Goal: Transaction & Acquisition: Purchase product/service

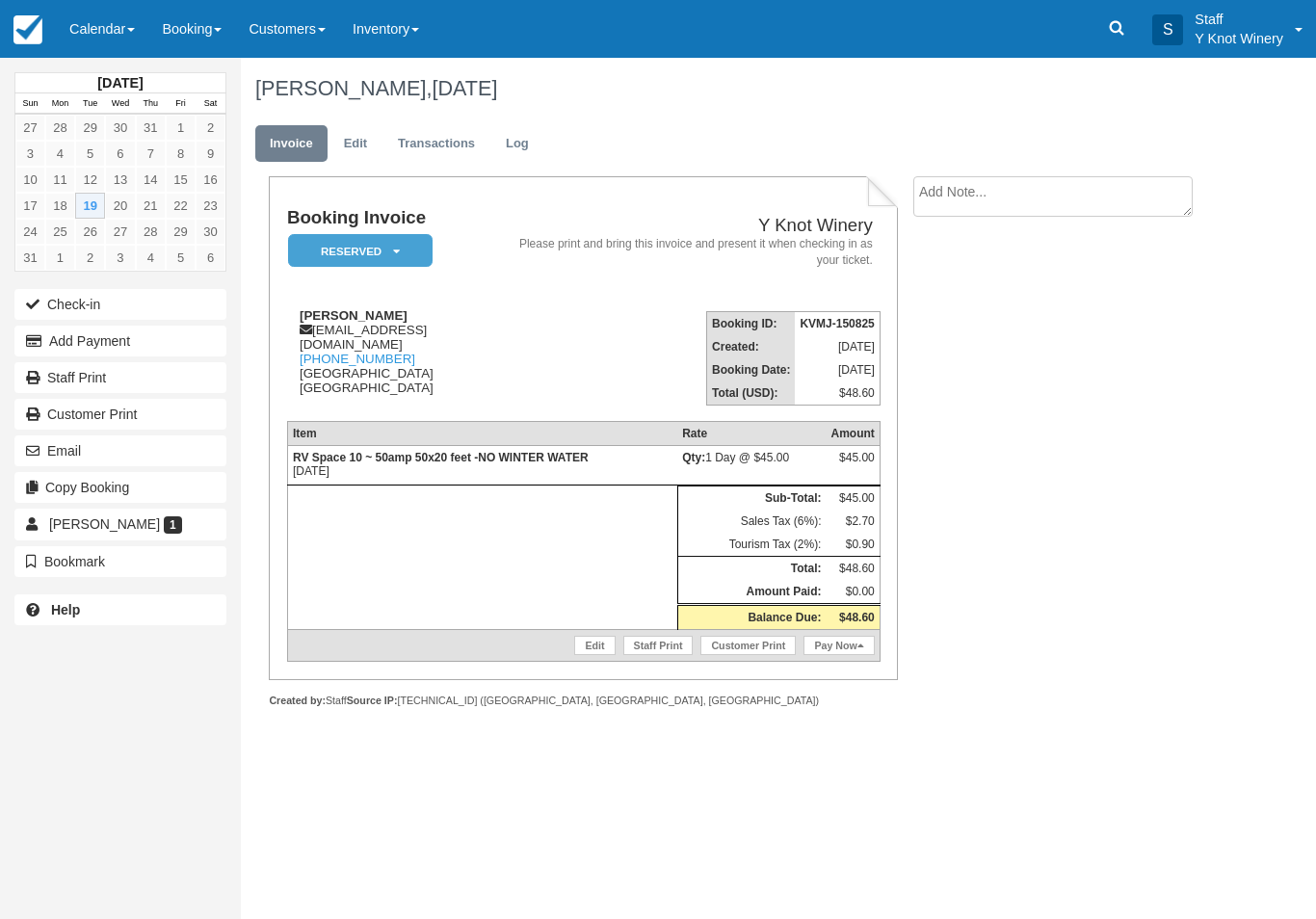
click at [56, 315] on button "Check-in" at bounding box center [121, 303] width 212 height 30
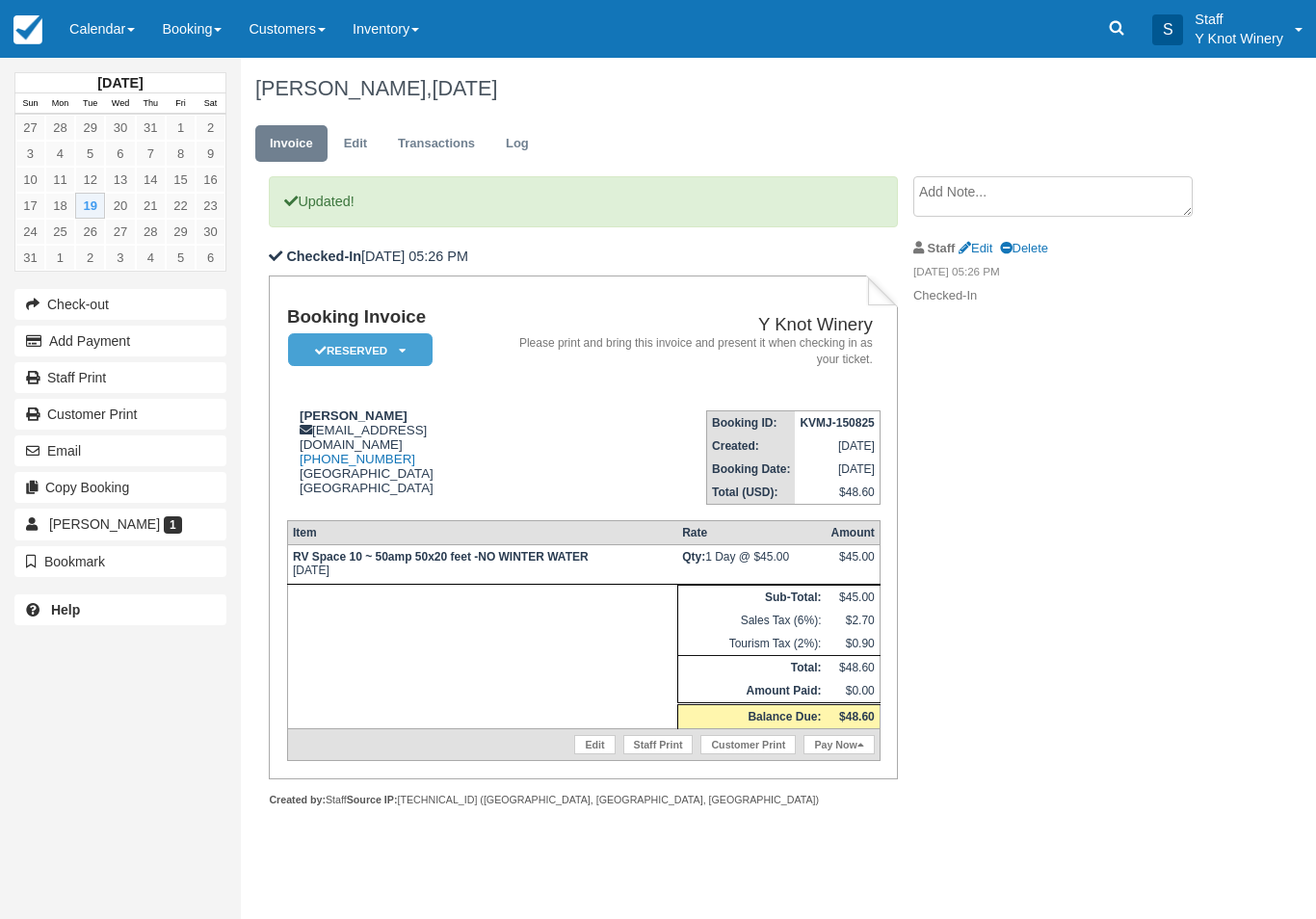
click at [847, 754] on link "Pay Now" at bounding box center [839, 744] width 71 height 20
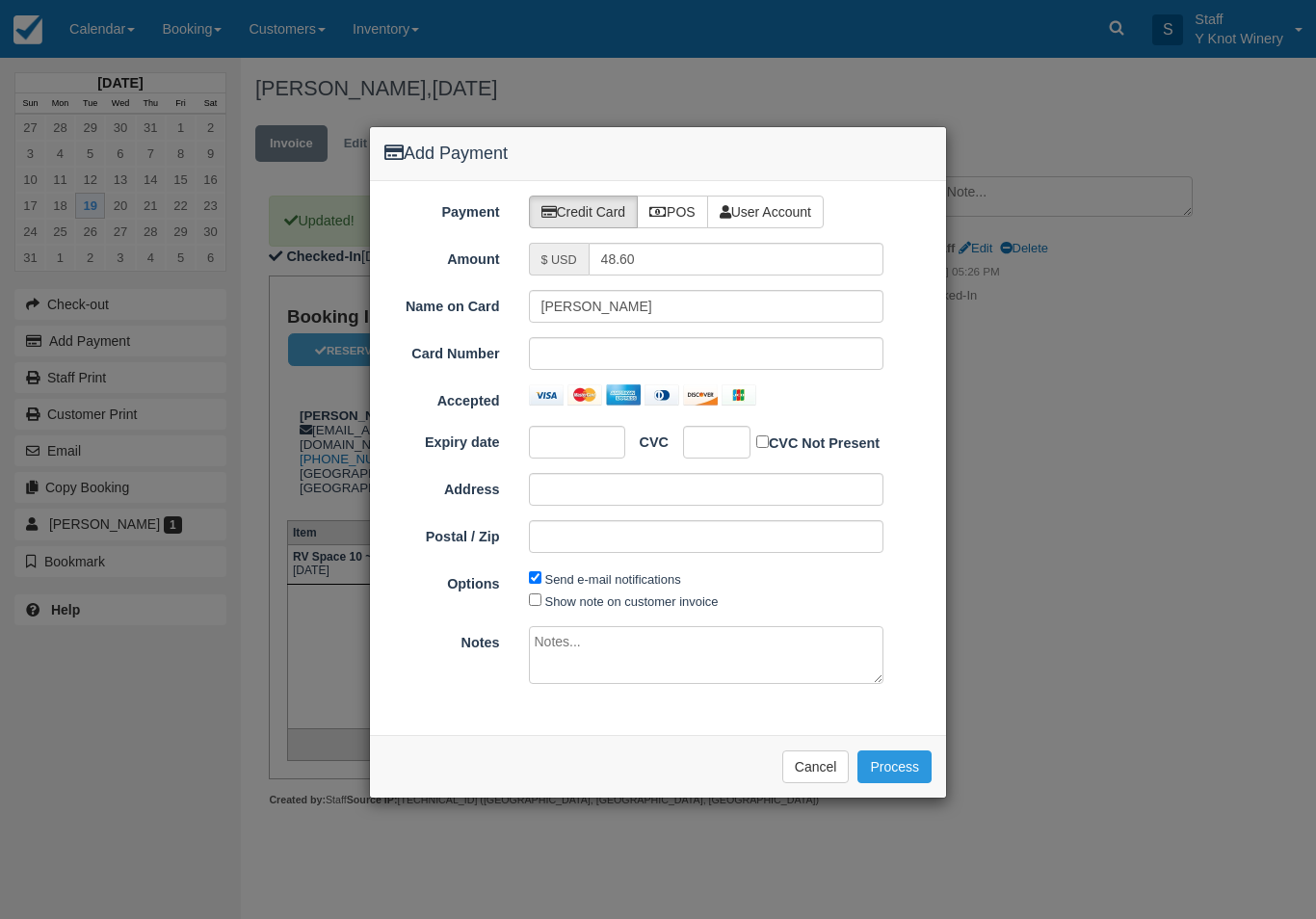
click at [814, 758] on button "Cancel" at bounding box center [816, 766] width 68 height 32
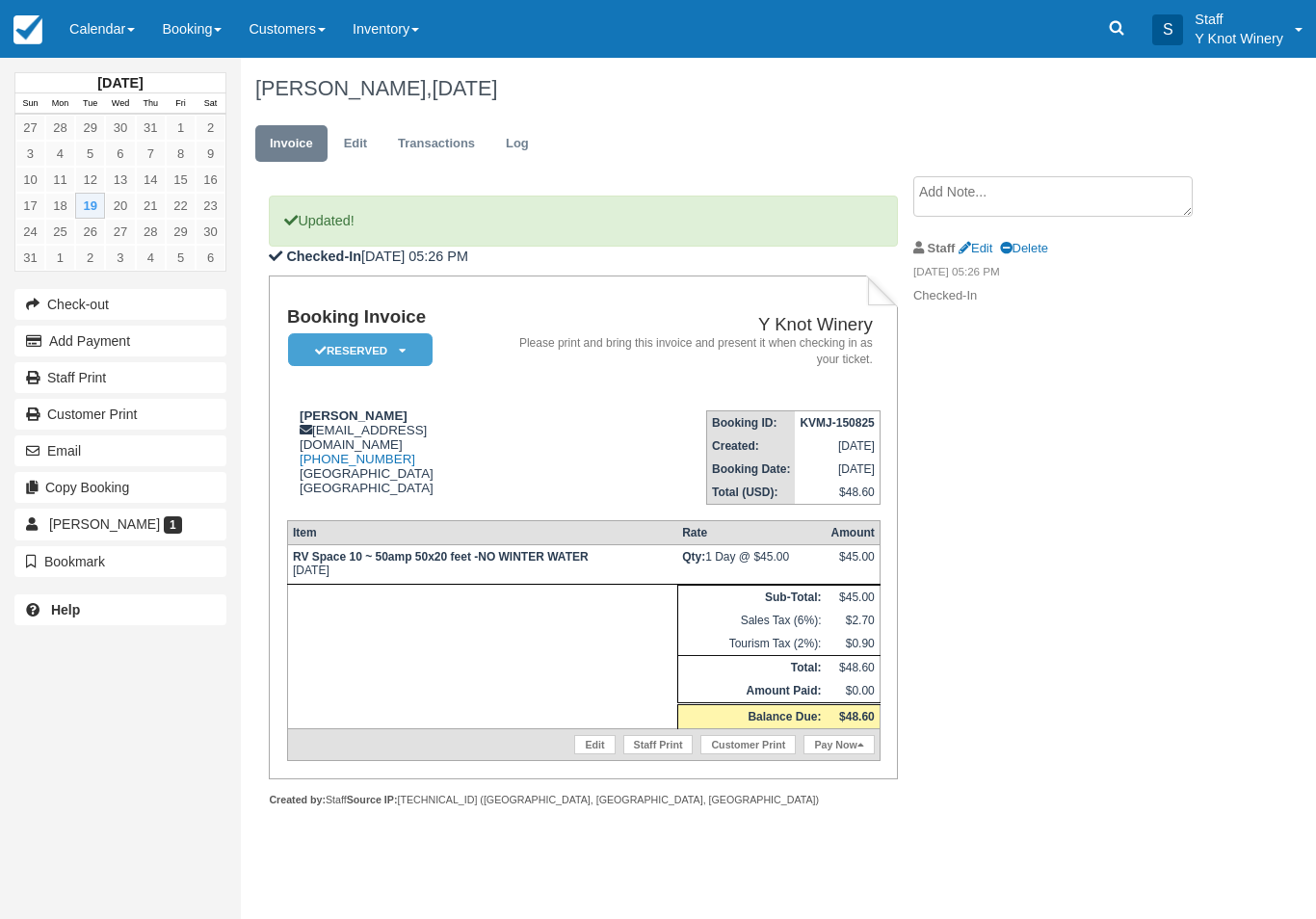
click at [575, 754] on link "Edit" at bounding box center [594, 744] width 40 height 20
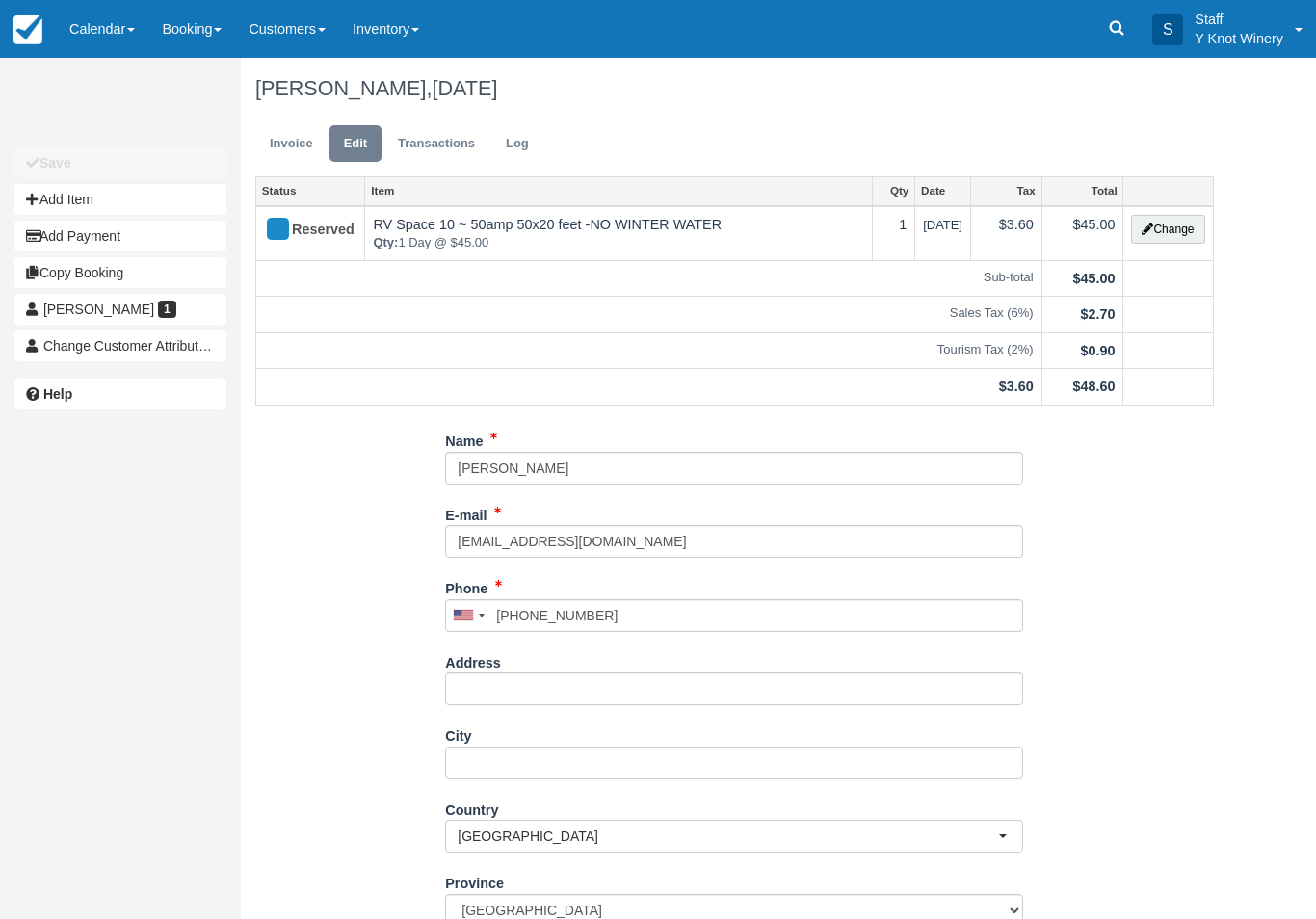
click at [1149, 224] on icon "button" at bounding box center [1147, 230] width 12 height 12
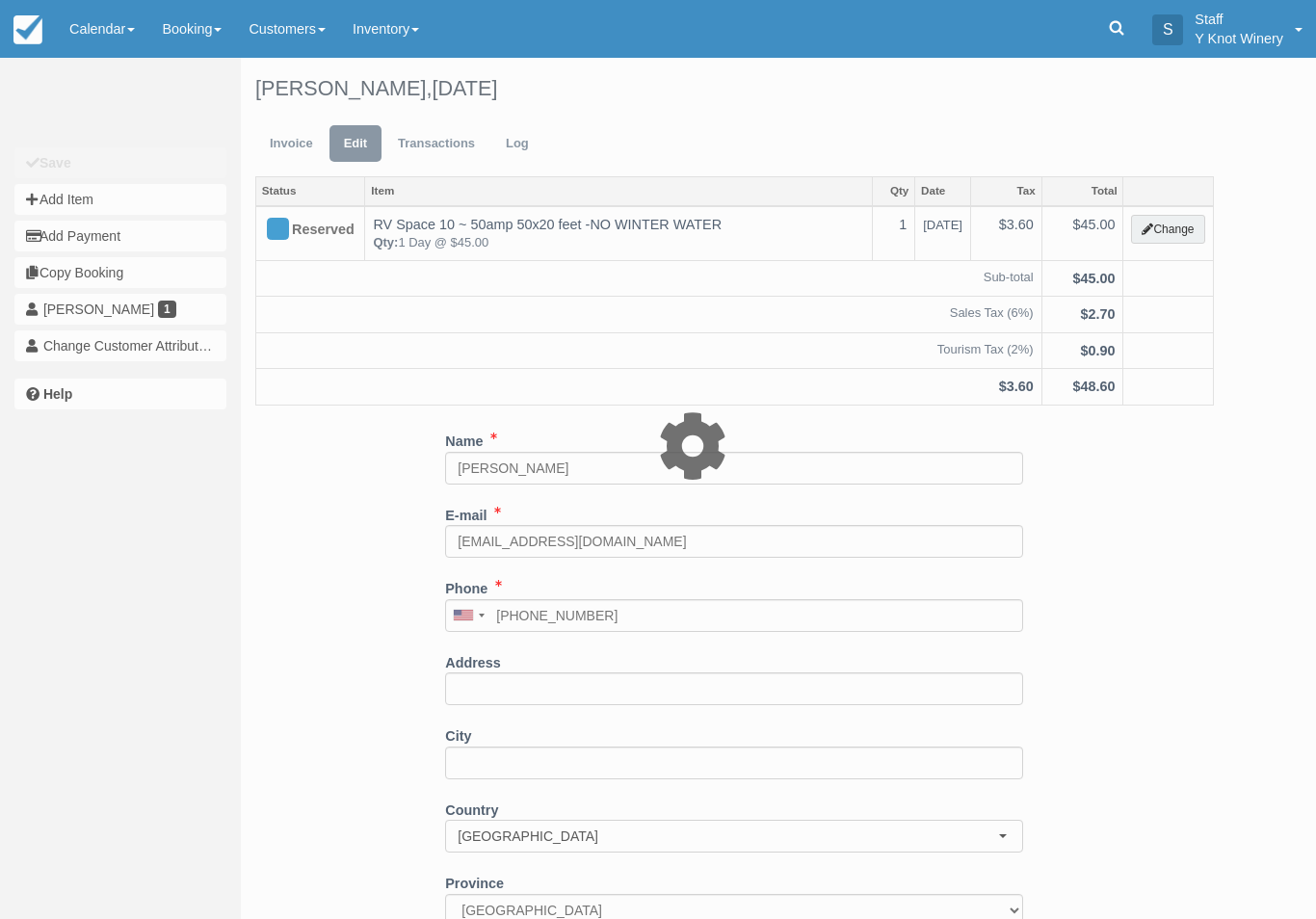
type input "45.00"
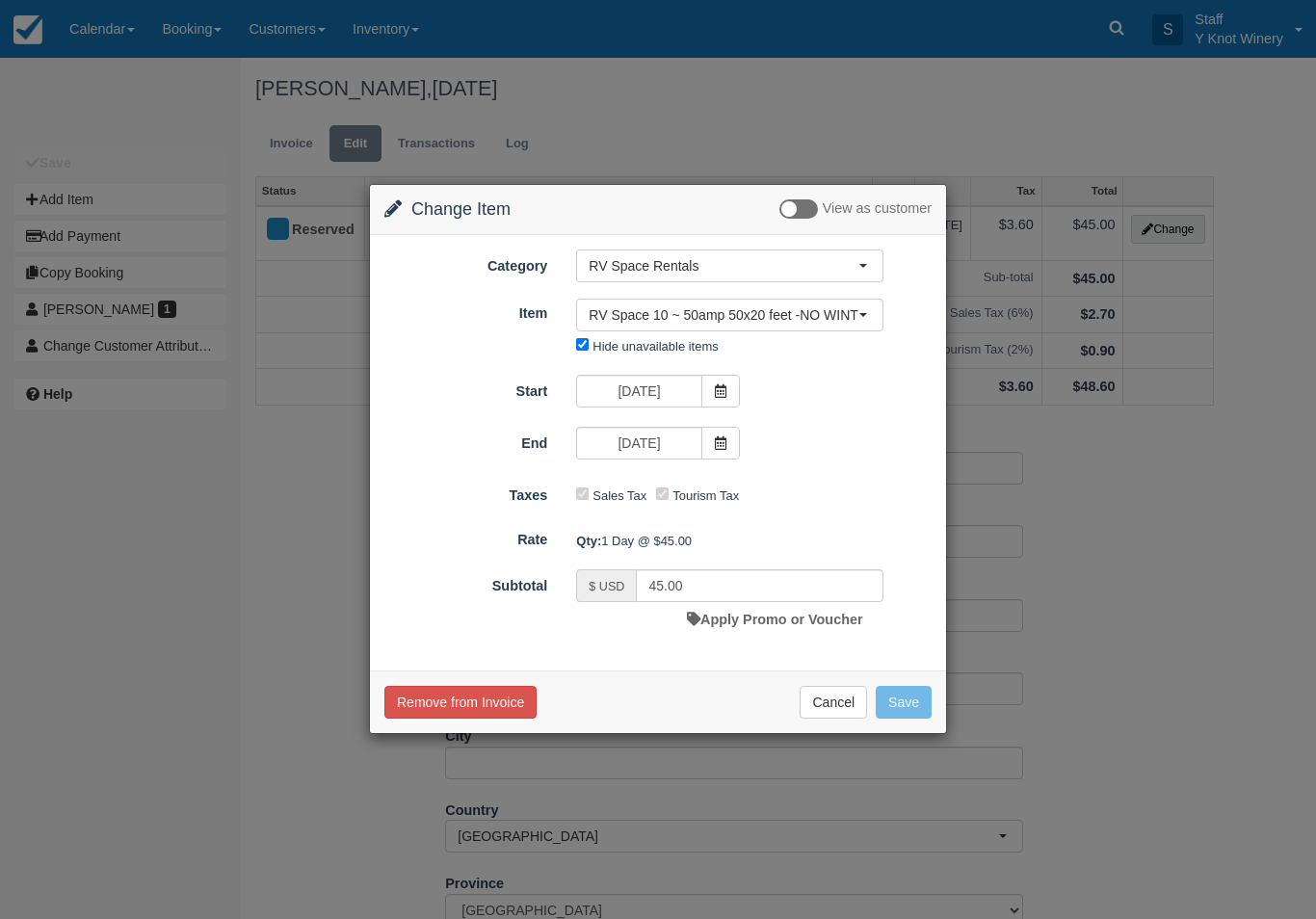
click at [828, 627] on link "Apply Promo or Voucher" at bounding box center [774, 620] width 176 height 16
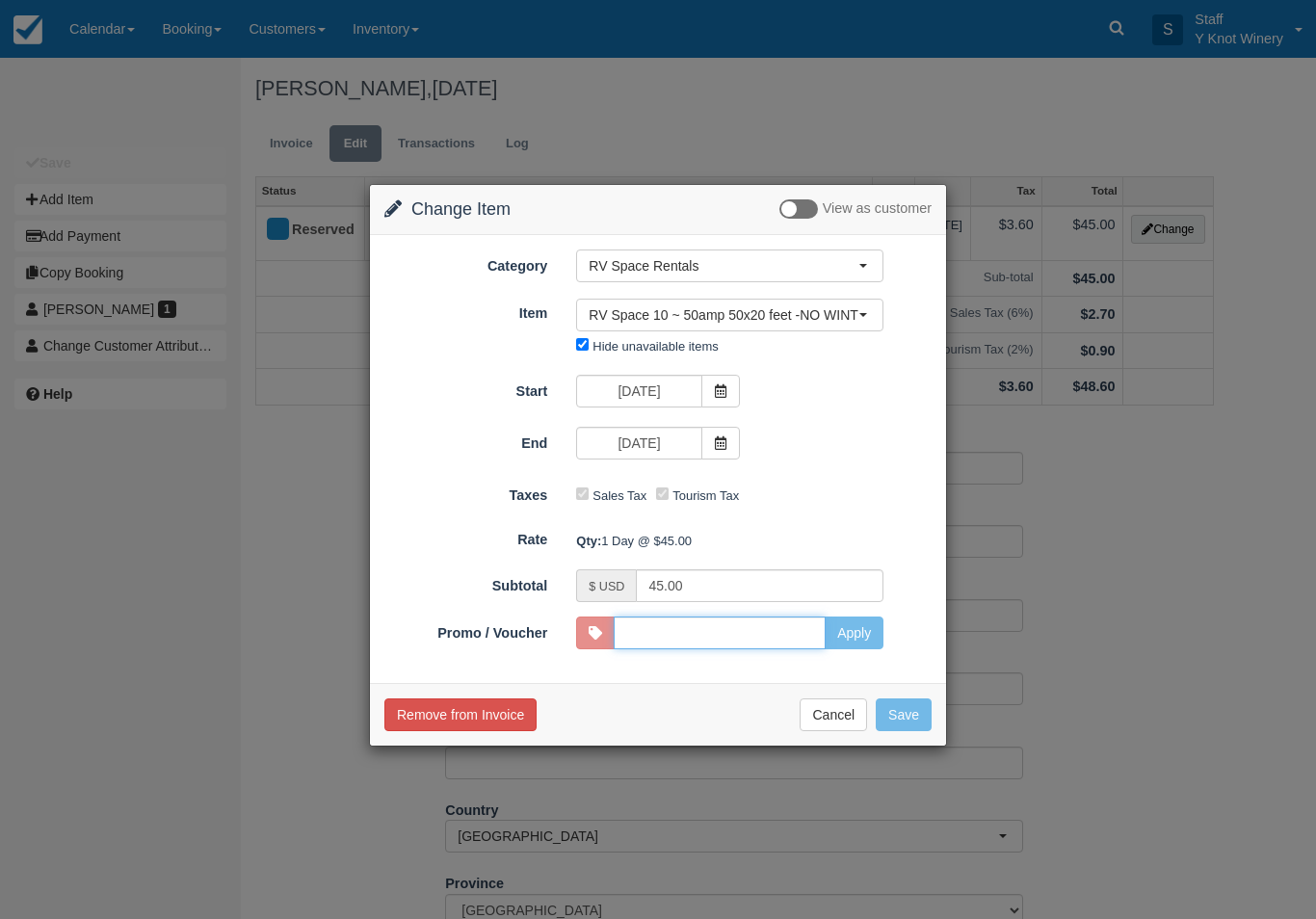
click at [779, 635] on input "Promo / Voucher" at bounding box center [720, 632] width 212 height 32
type input "GSAM"
click at [870, 629] on button "Apply" at bounding box center [854, 632] width 59 height 32
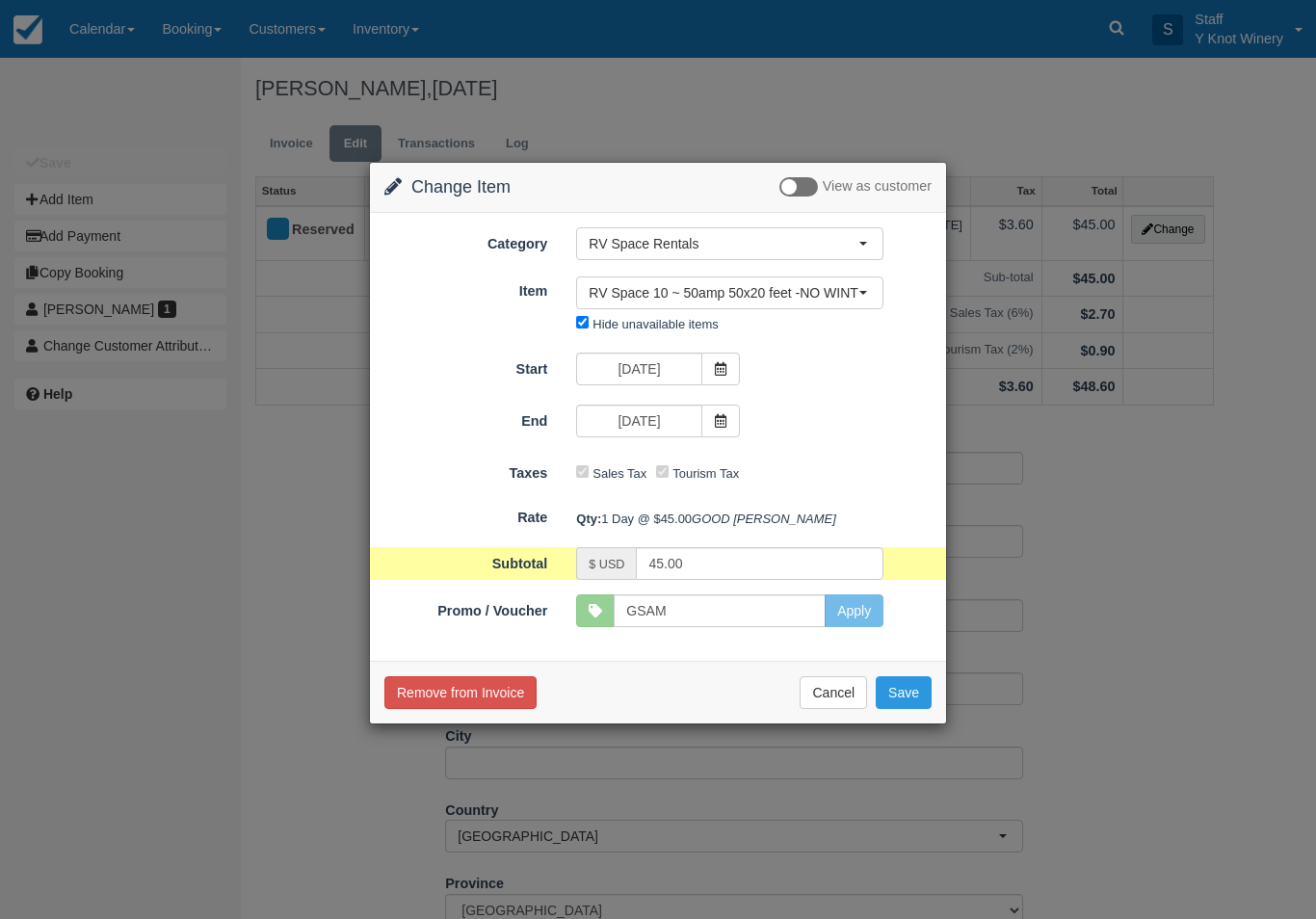
click at [926, 709] on button "Save" at bounding box center [904, 692] width 56 height 32
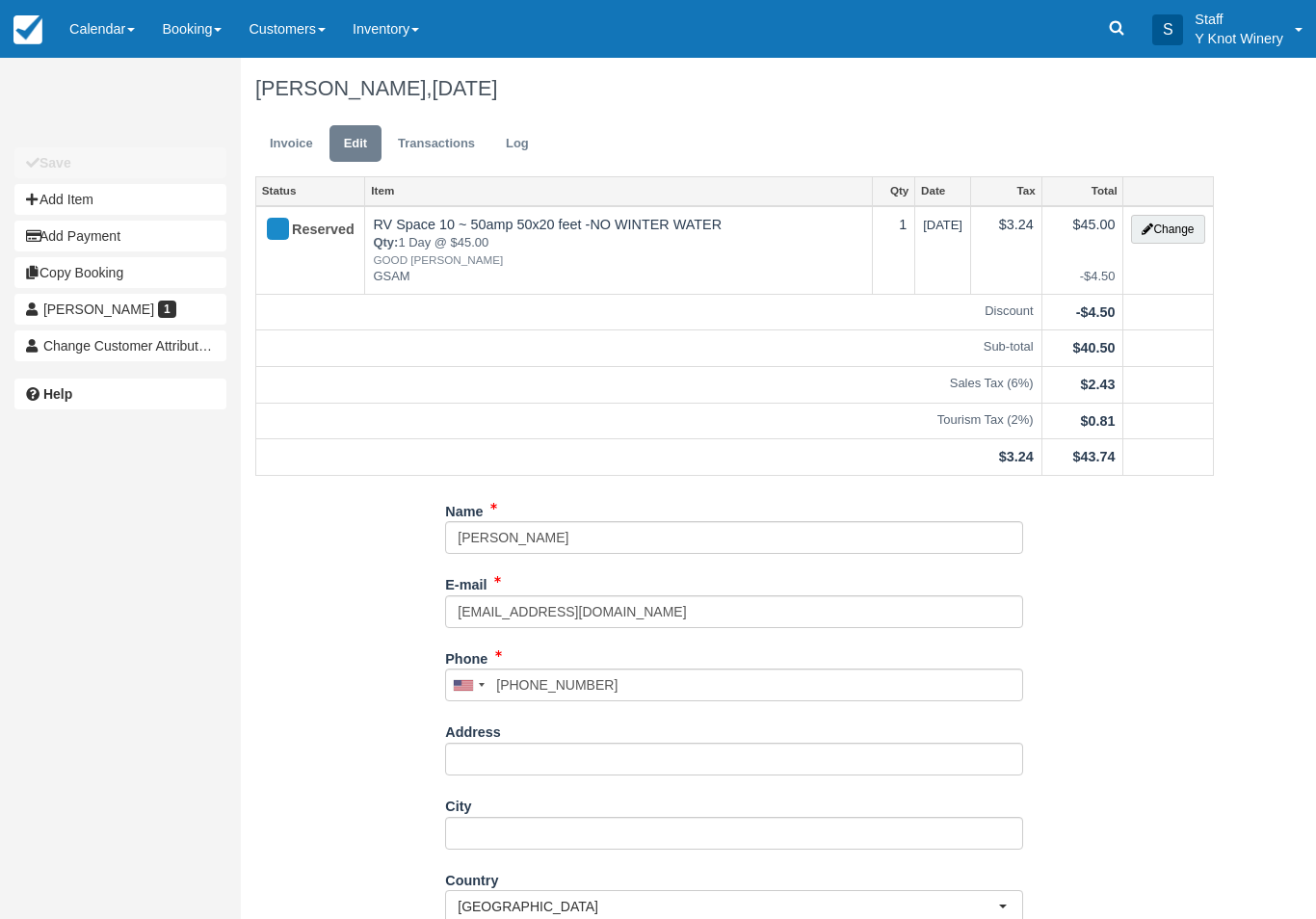
click at [287, 133] on link "Invoice" at bounding box center [292, 144] width 73 height 37
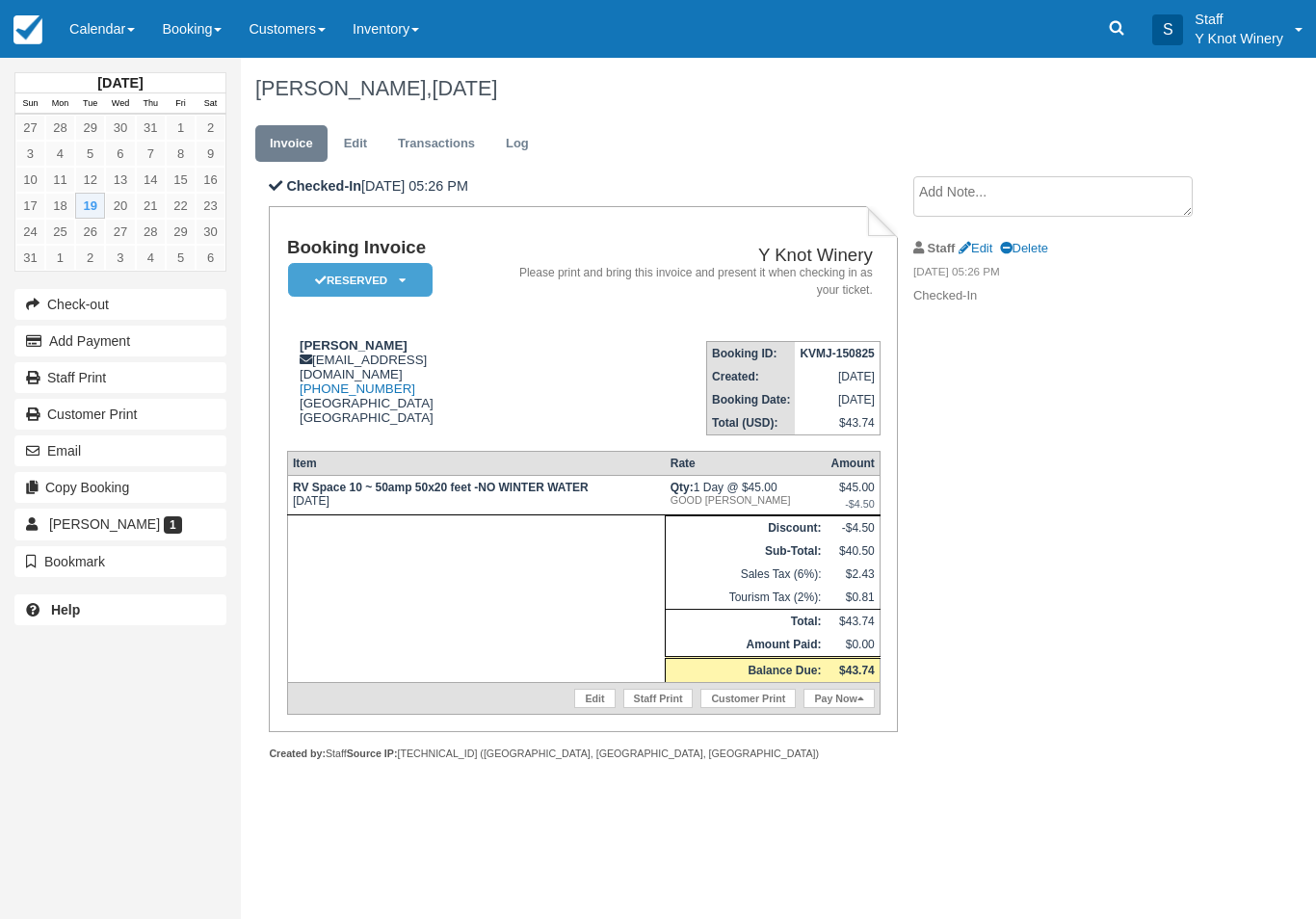
click at [835, 731] on div "Booking Invoice Reserved   Pending Deposit Paid Waiting Cancelled Y Knot Winery…" at bounding box center [583, 469] width 630 height 526
click at [853, 708] on link "Pay Now" at bounding box center [839, 698] width 71 height 20
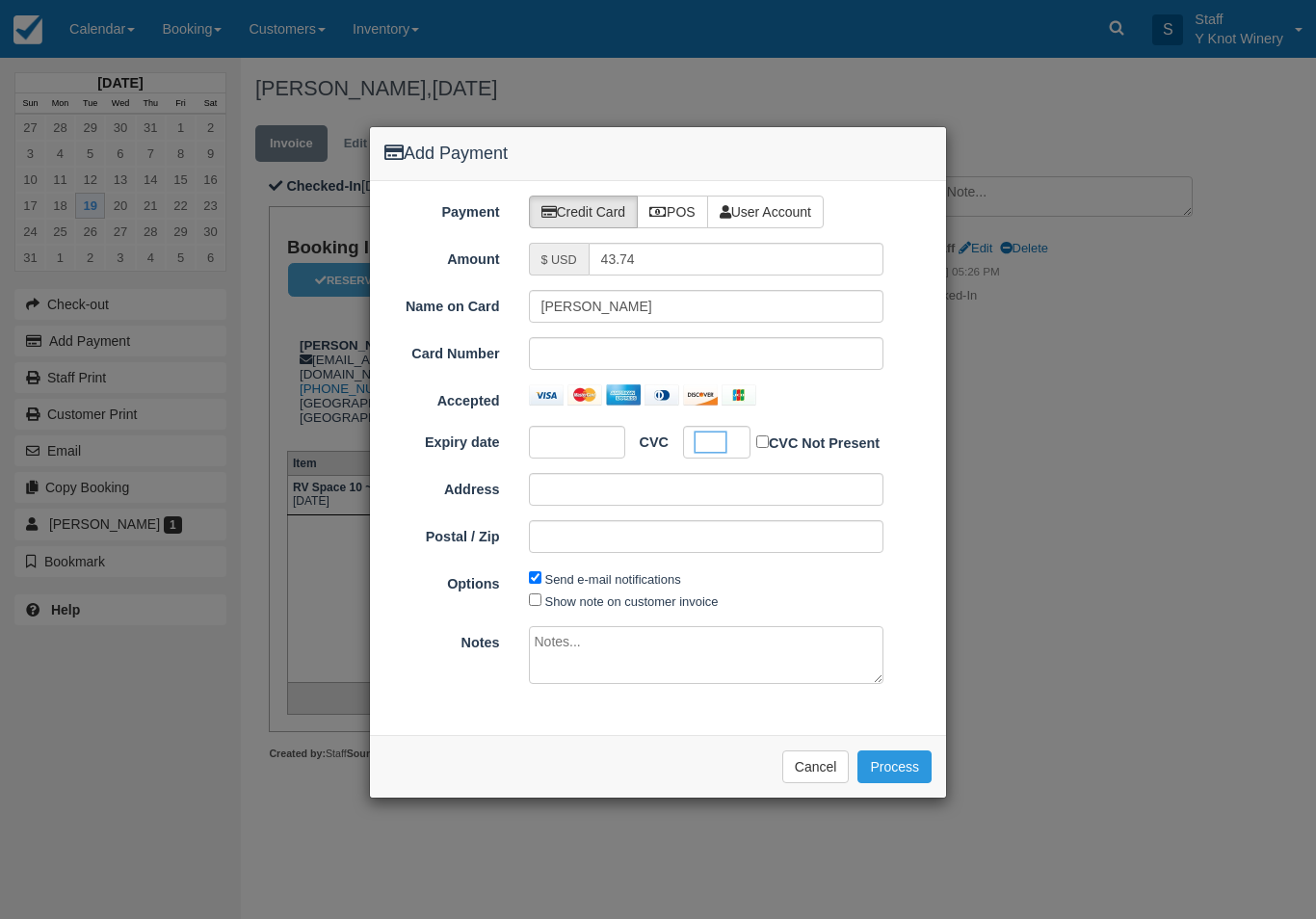
click at [898, 771] on button "Process" at bounding box center [895, 766] width 75 height 32
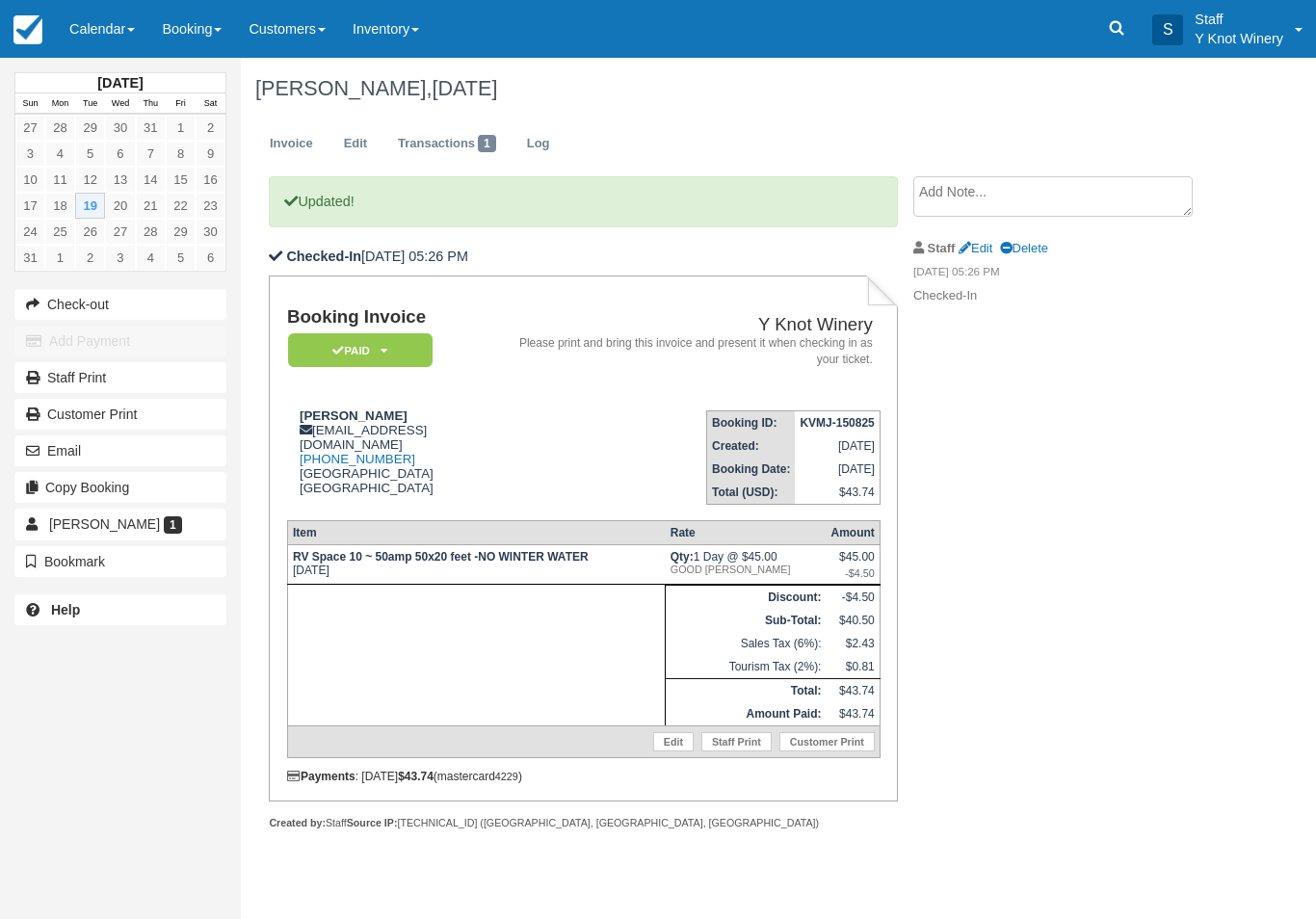
click at [82, 39] on link "Calendar" at bounding box center [102, 28] width 92 height 58
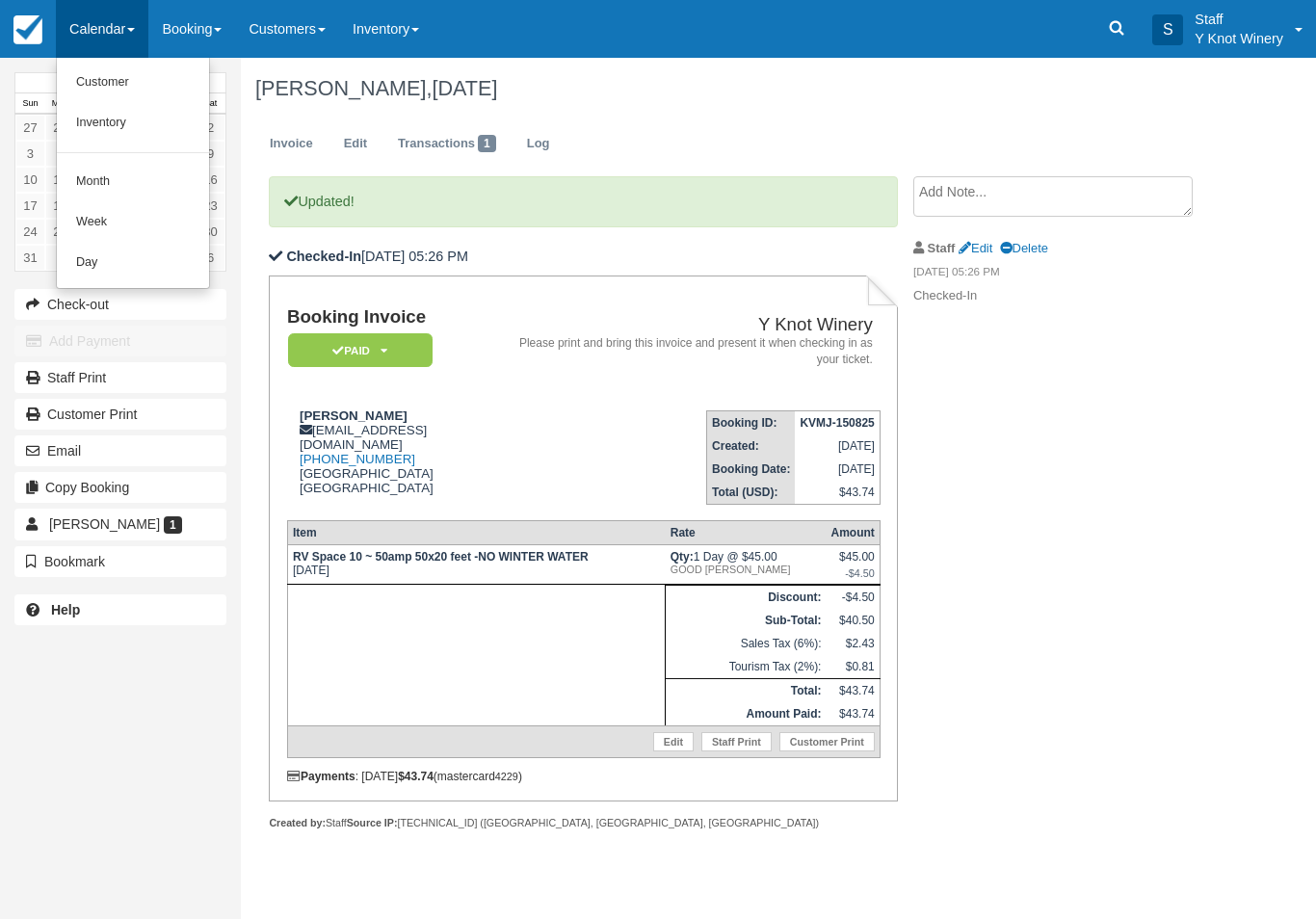
click at [108, 66] on link "Customer" at bounding box center [133, 82] width 152 height 40
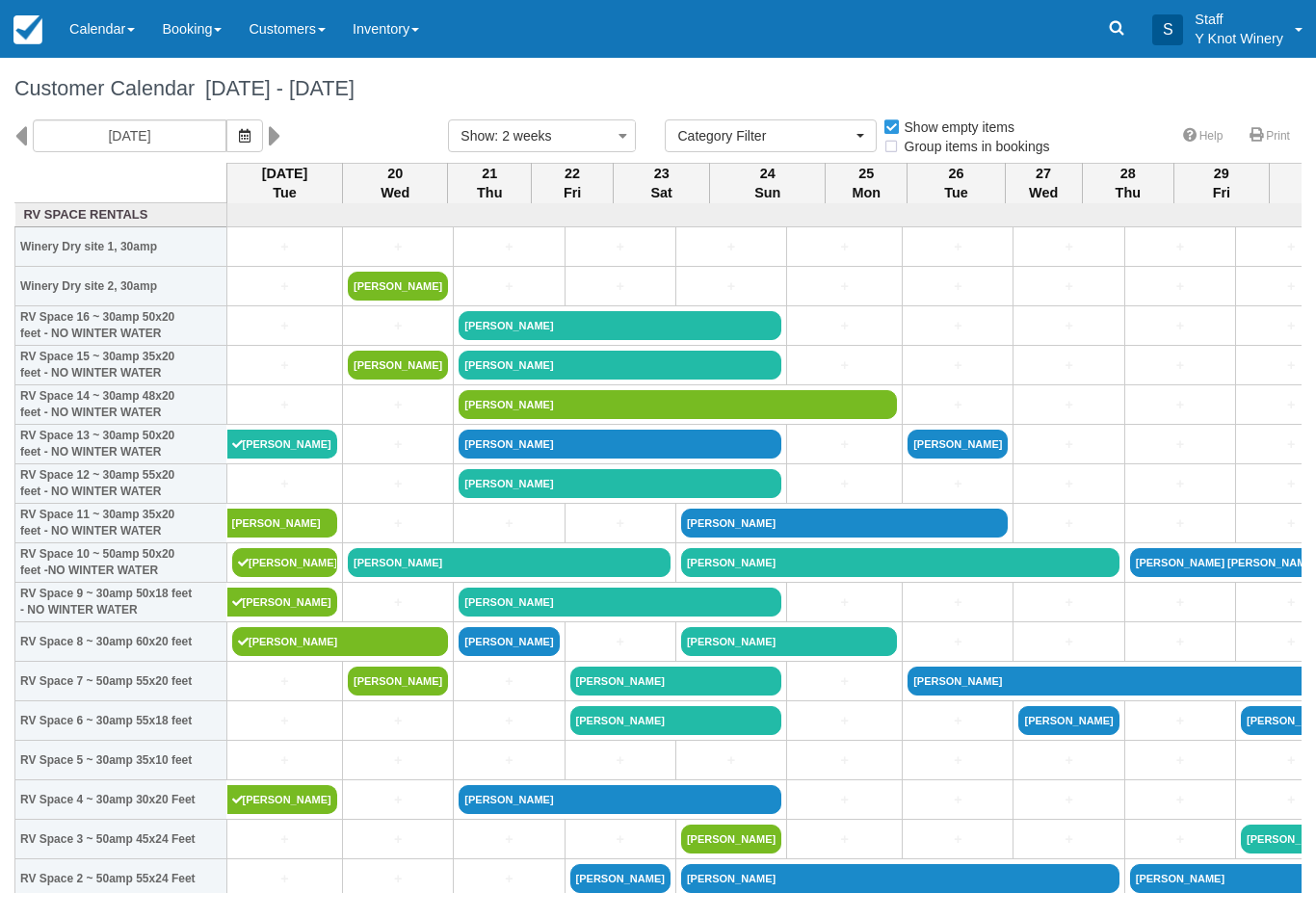
select select
